Goal: Transaction & Acquisition: Purchase product/service

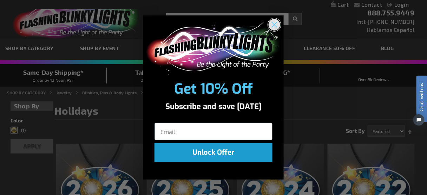
click at [273, 25] on circle "Close dialog" at bounding box center [274, 25] width 12 height 12
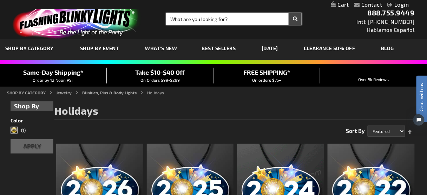
click at [191, 21] on input "Search" at bounding box center [233, 19] width 135 height 12
type input "star"
click at [288, 13] on button "Search" at bounding box center [294, 19] width 13 height 12
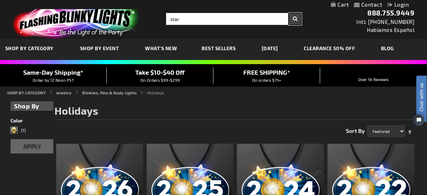
click at [292, 20] on button "Search" at bounding box center [294, 19] width 13 height 12
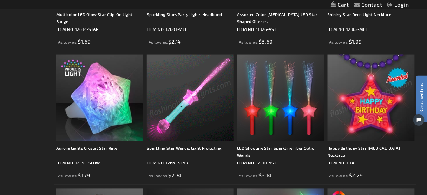
scroll to position [253, 0]
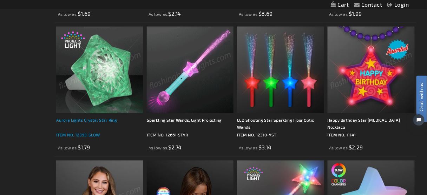
click at [84, 126] on div "Aurora Lights Crystal Star Ring" at bounding box center [99, 124] width 87 height 14
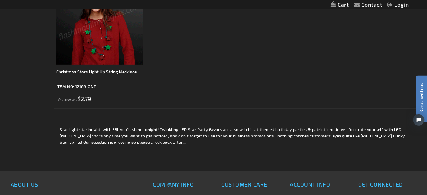
scroll to position [1235, 0]
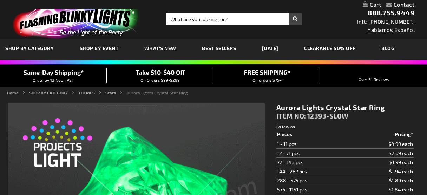
type input "5659"
